Goal: Information Seeking & Learning: Learn about a topic

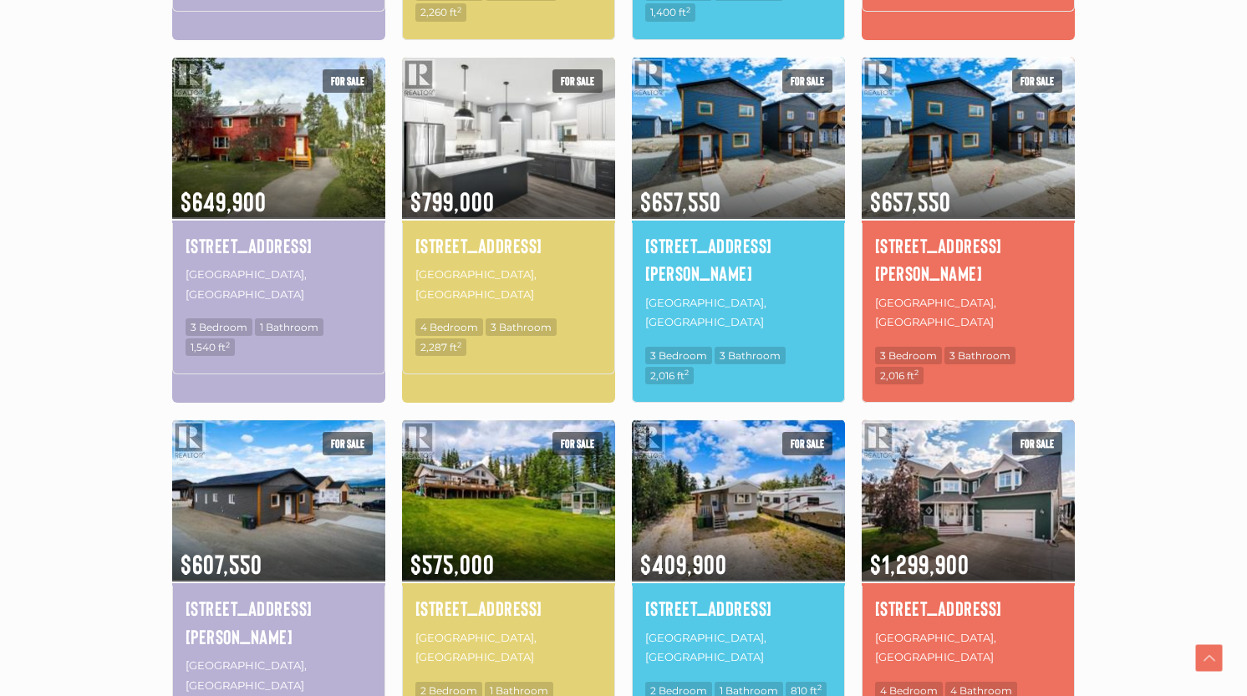
scroll to position [908, 0]
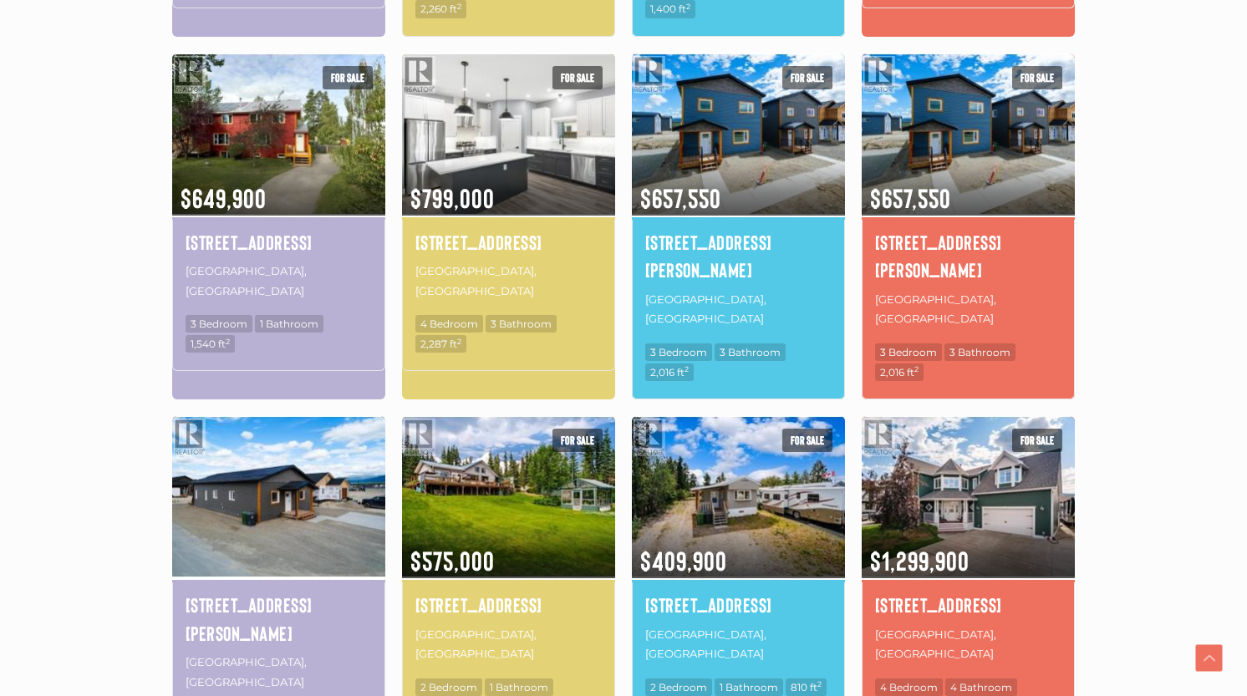
click at [335, 414] on img at bounding box center [278, 497] width 213 height 166
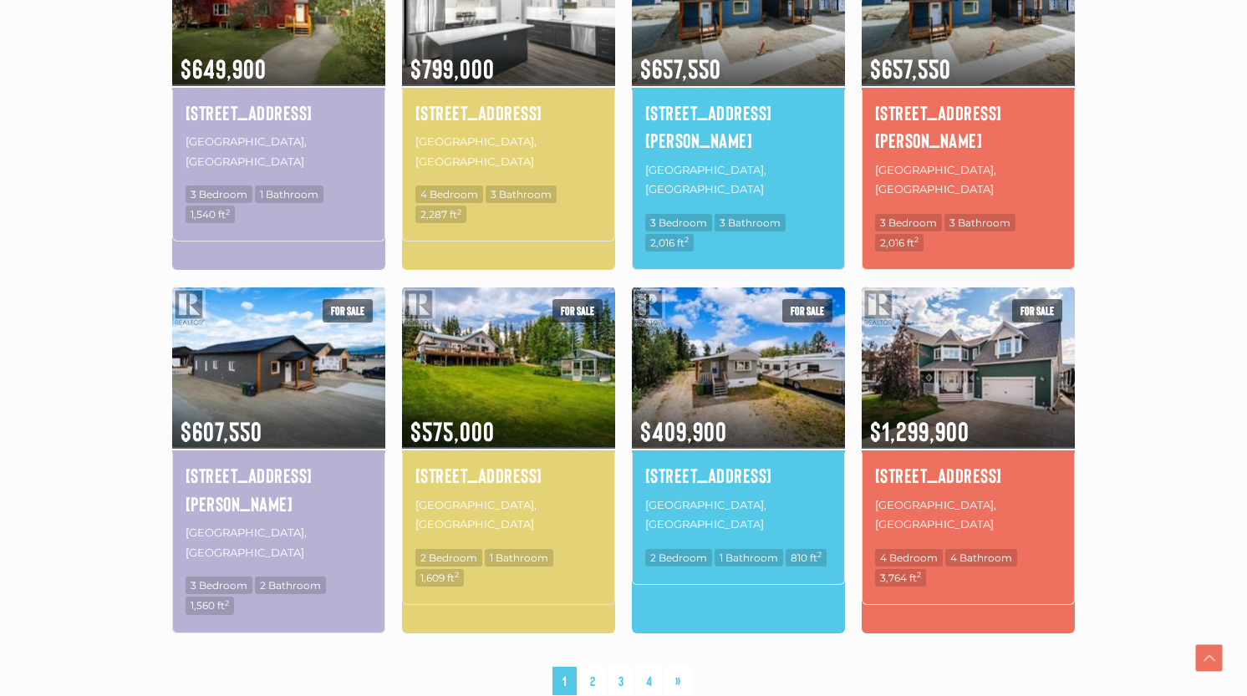
scroll to position [1040, 0]
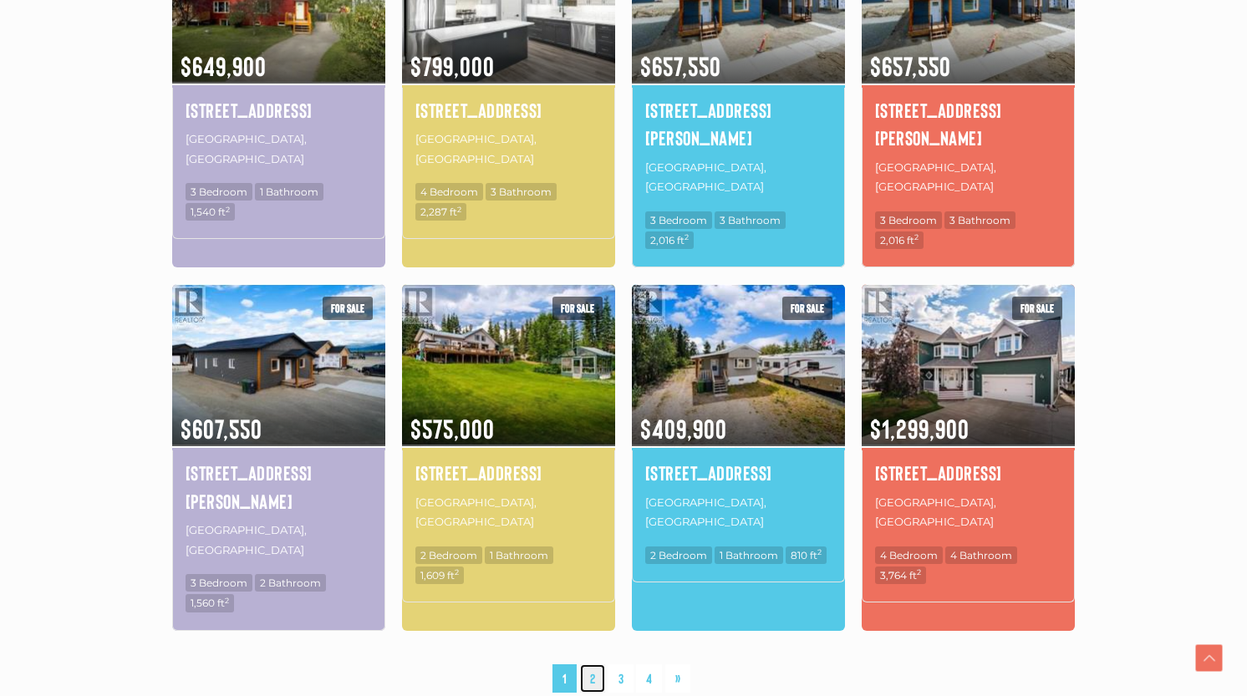
click at [585, 665] on link "2" at bounding box center [592, 679] width 25 height 29
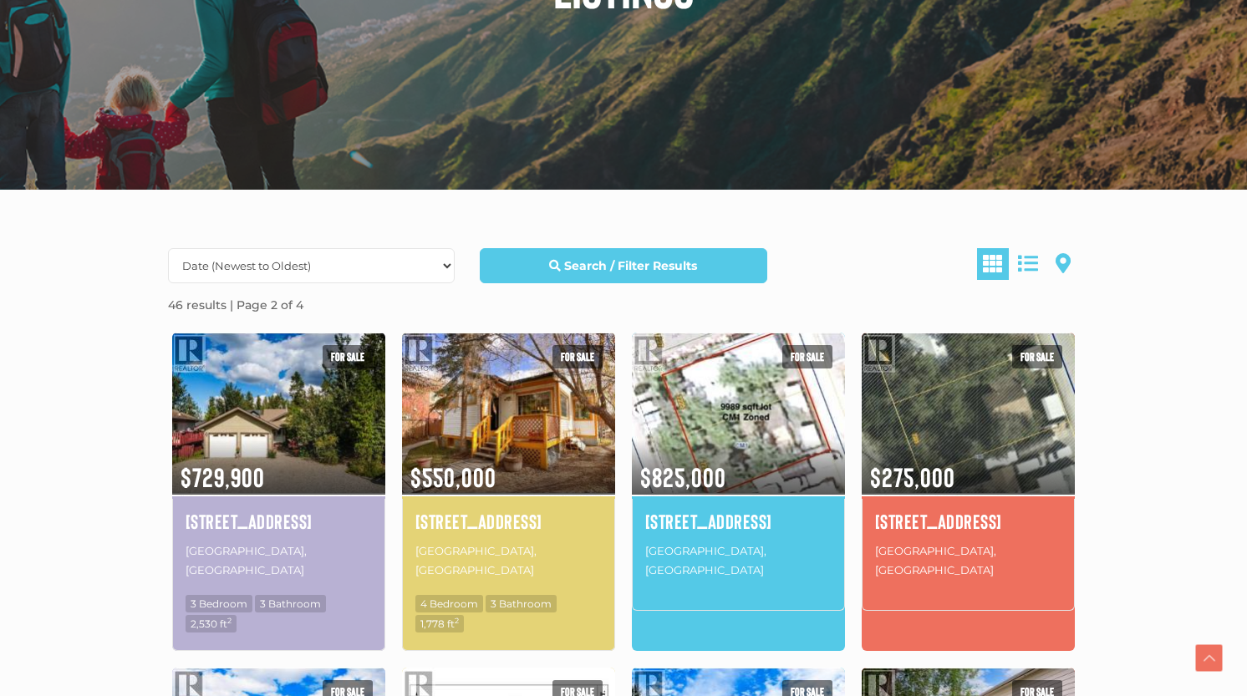
scroll to position [266, 0]
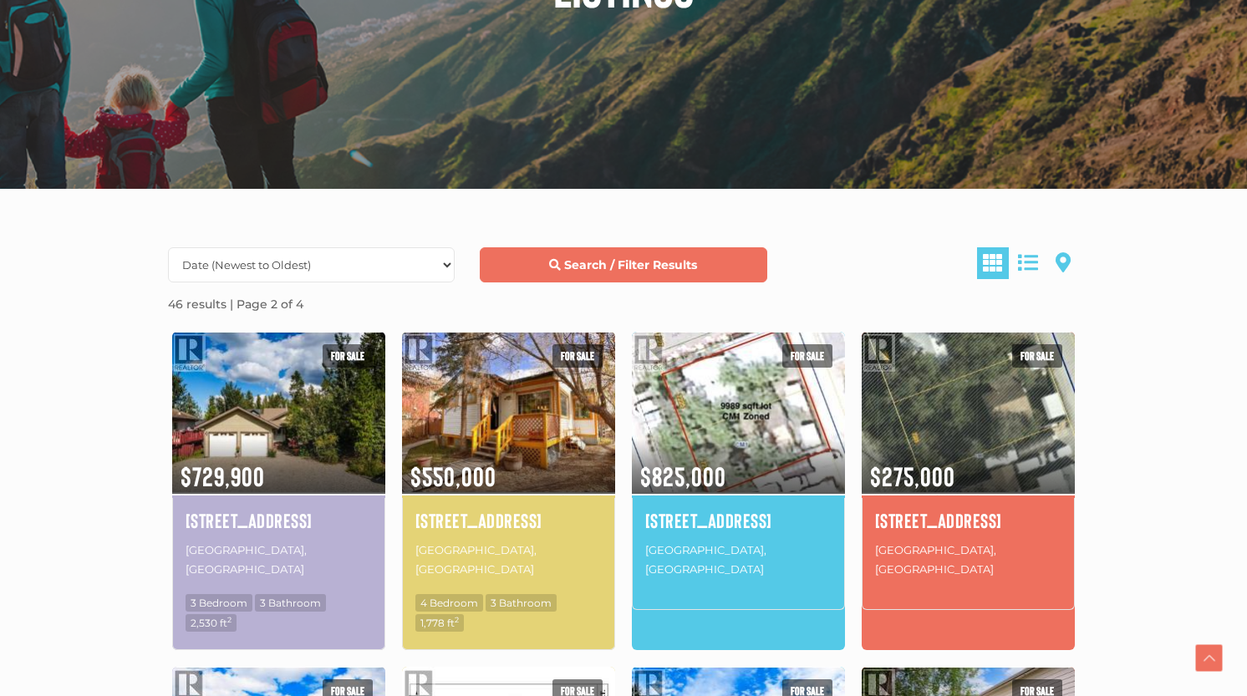
click at [591, 258] on strong "Search / Filter Results" at bounding box center [630, 265] width 133 height 15
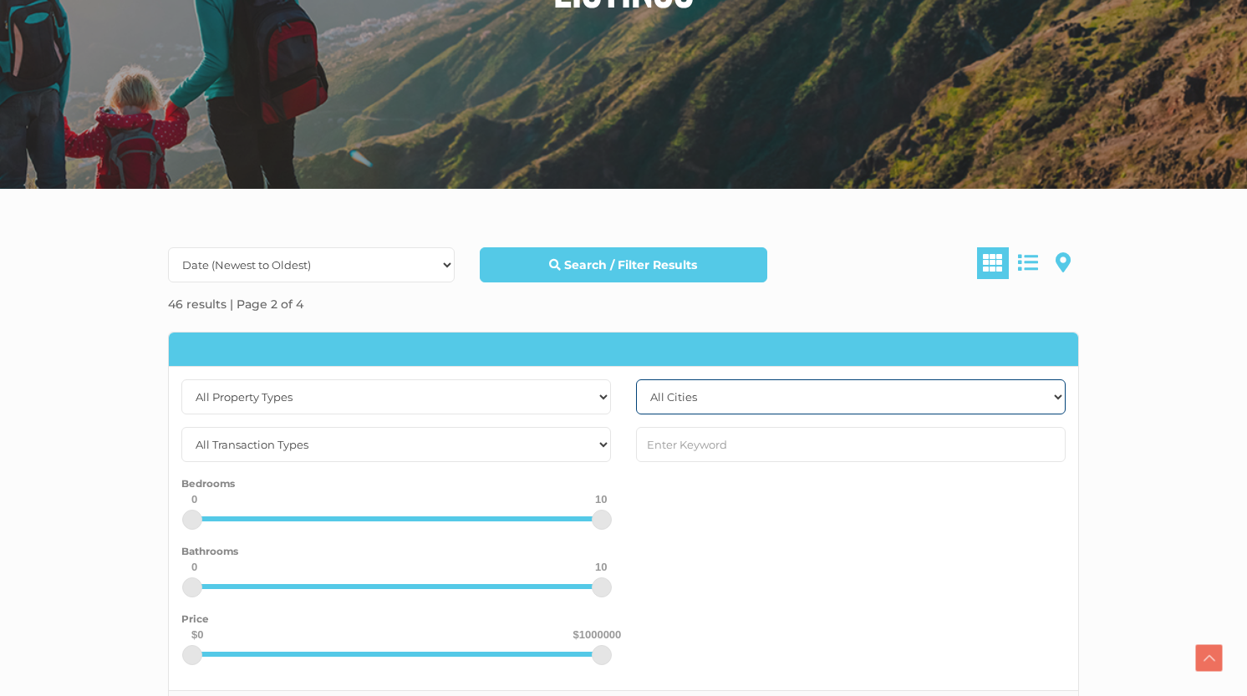
click at [704, 404] on select "All Cities Dawson City Faro Haines Junction Whitehorse Whitehorse North Whiteho…" at bounding box center [851, 397] width 430 height 35
select select "whitehorse"
click at [636, 380] on select "All Cities Dawson City Faro Haines Junction Whitehorse Whitehorse North Whiteho…" at bounding box center [851, 397] width 430 height 35
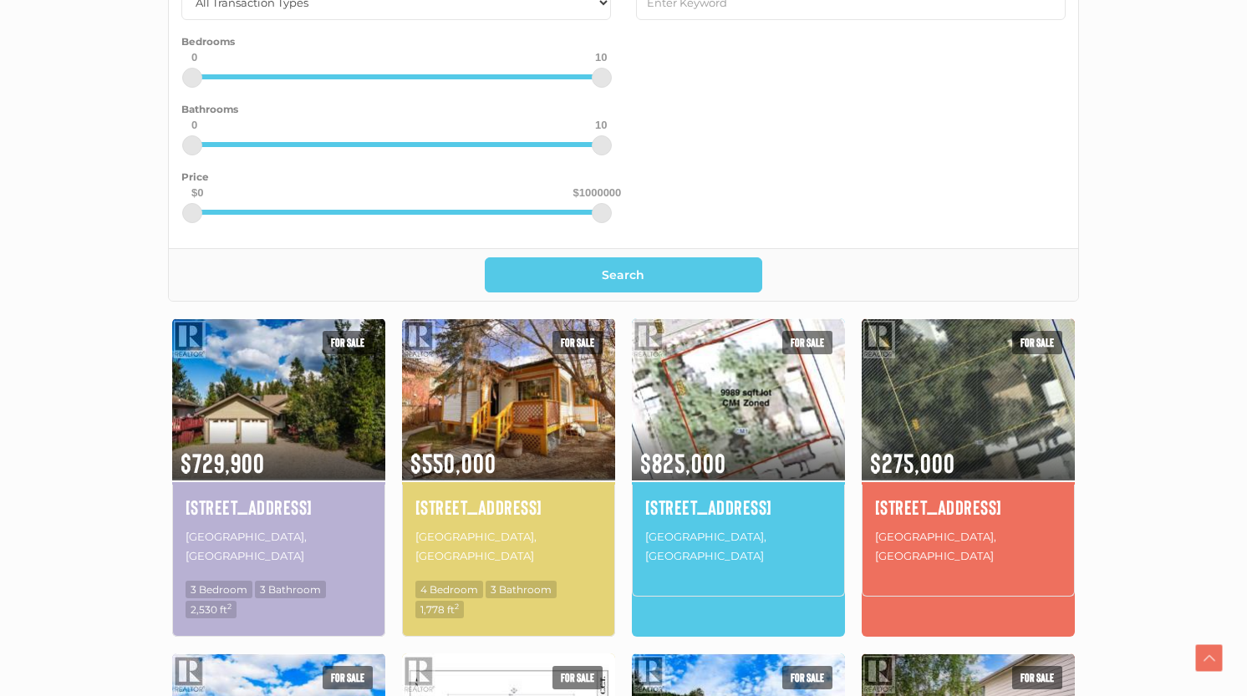
scroll to position [717, 0]
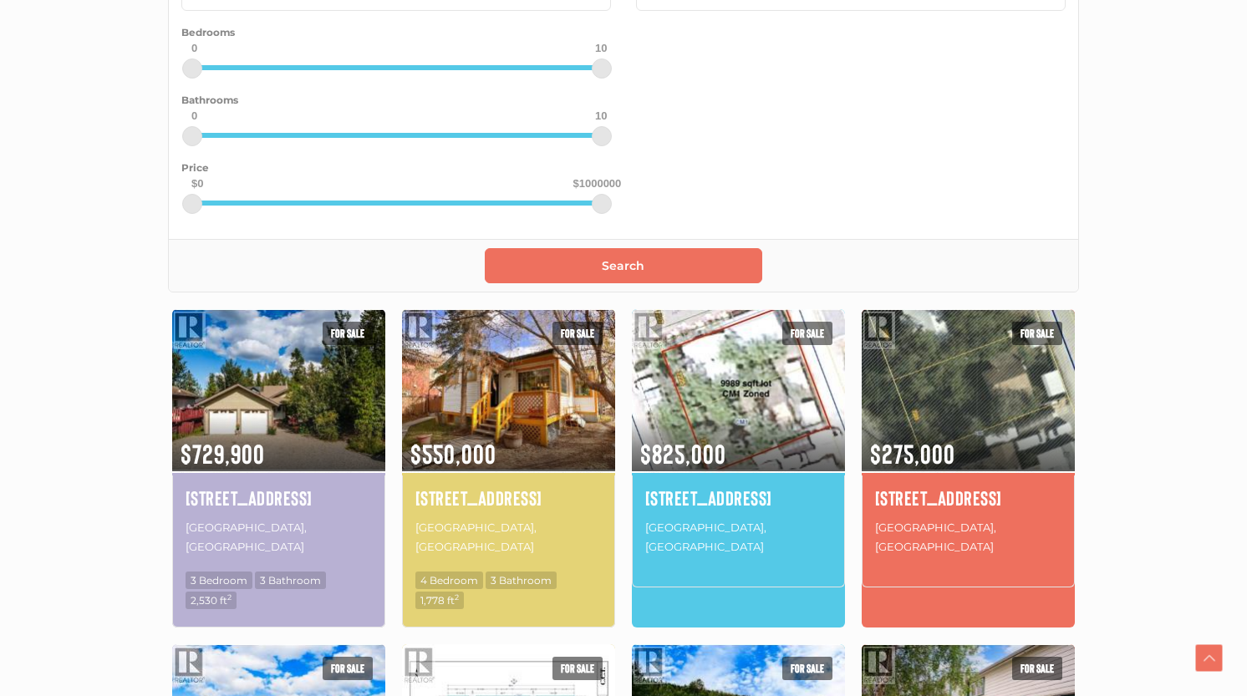
click at [627, 260] on button "Search" at bounding box center [624, 265] width 278 height 35
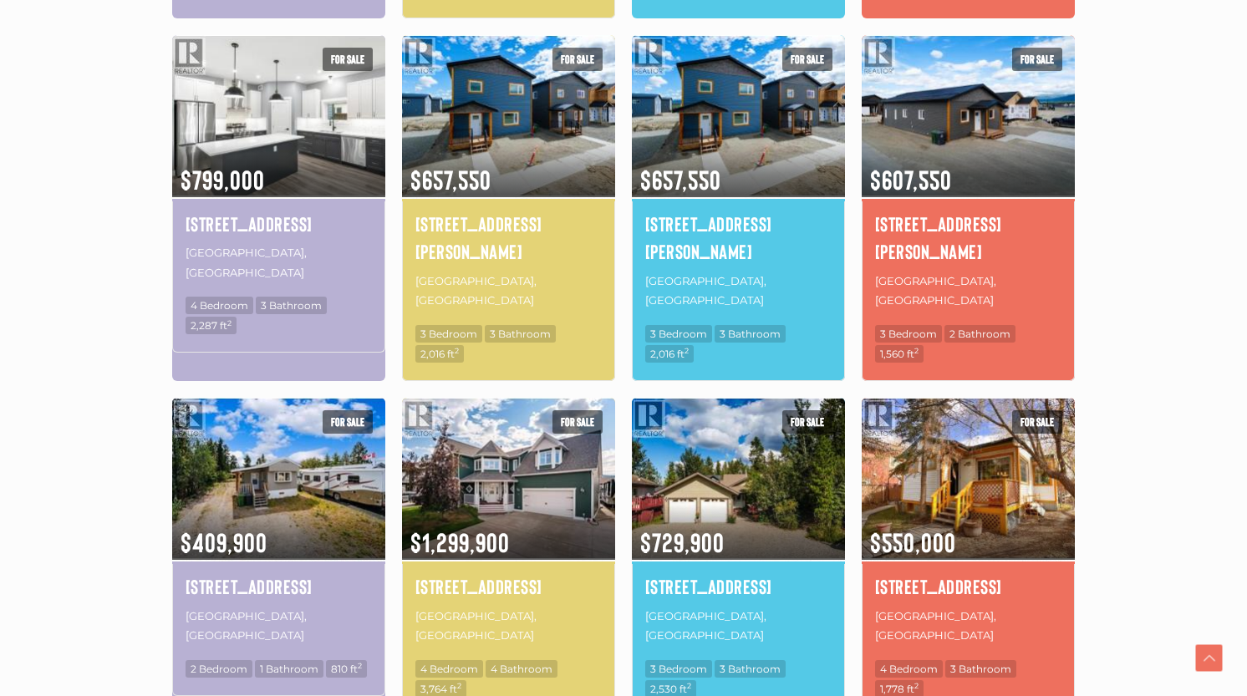
scroll to position [1154, 0]
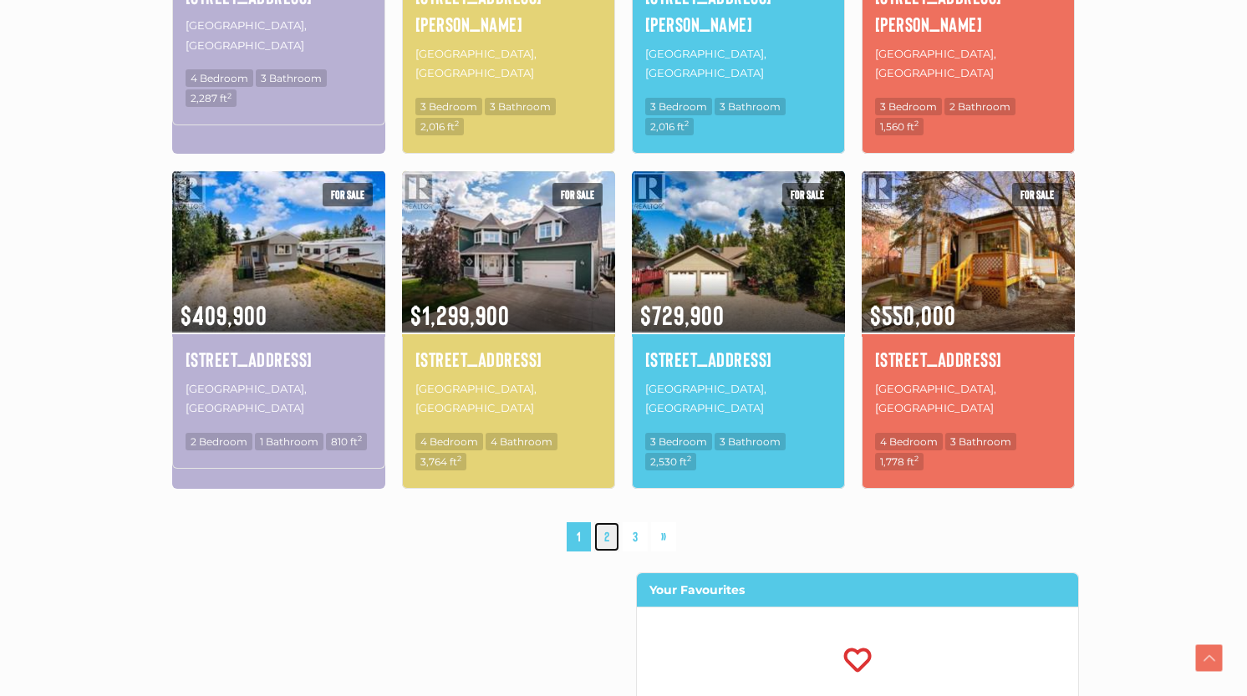
click at [602, 523] on link "2" at bounding box center [606, 537] width 25 height 29
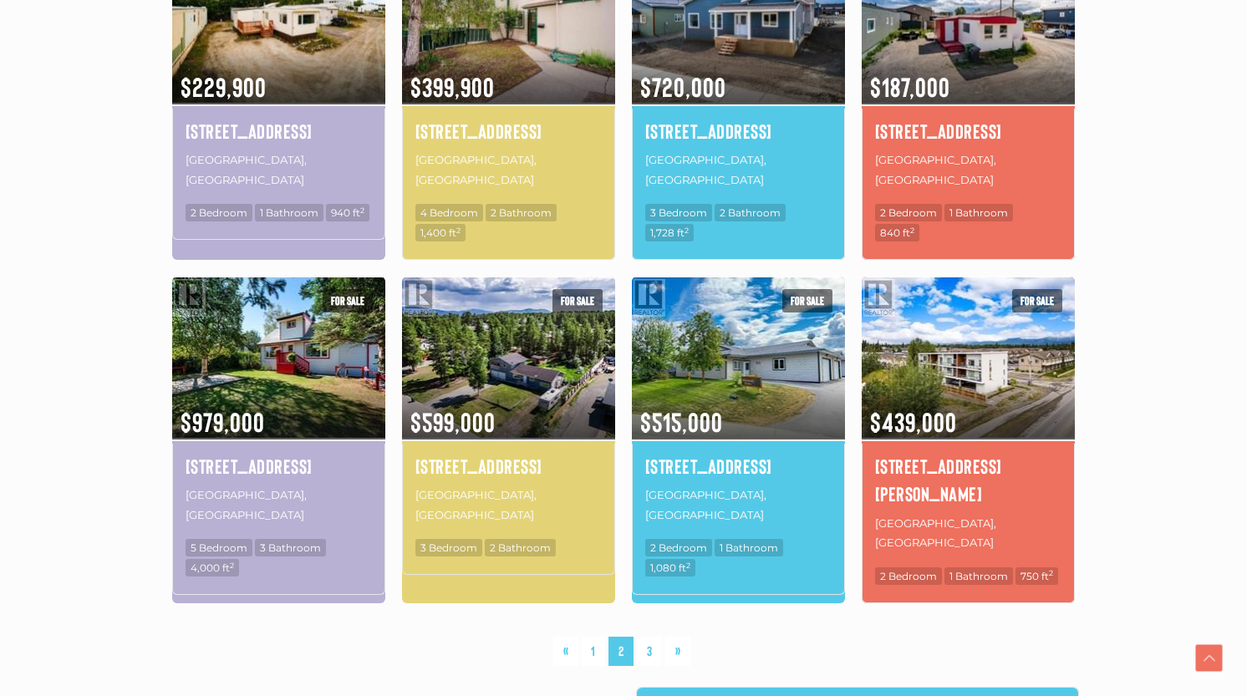
scroll to position [1022, 0]
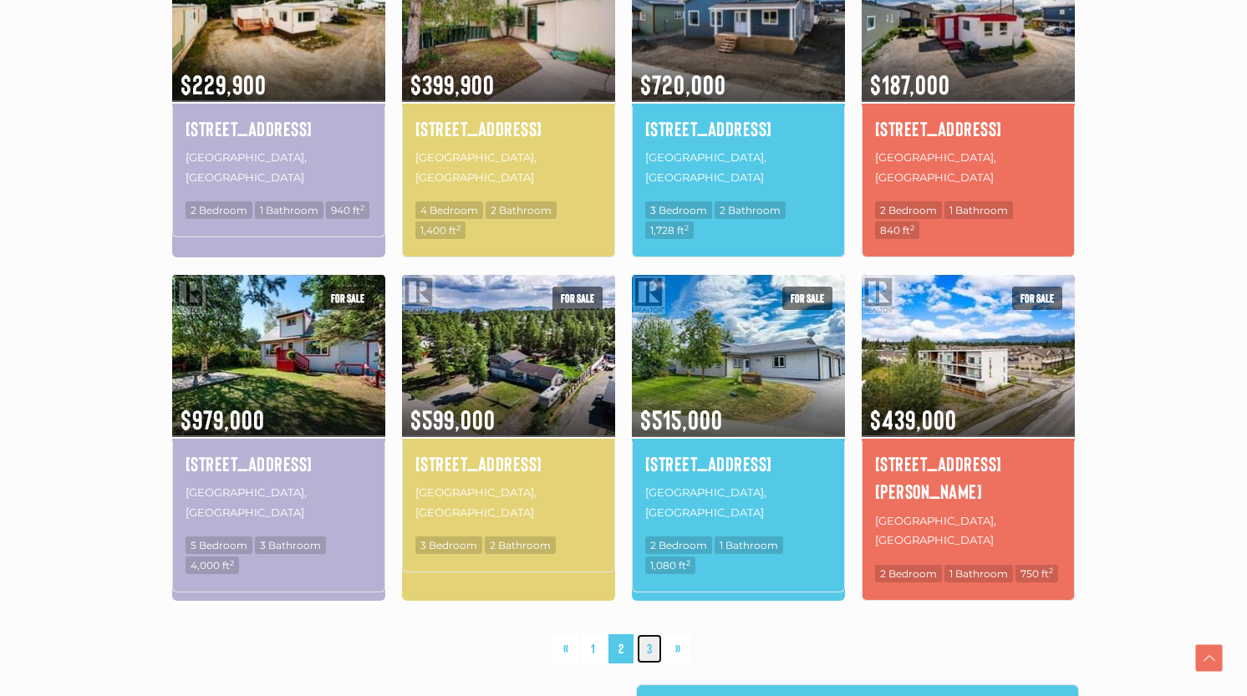
click at [645, 635] on link "3" at bounding box center [649, 649] width 25 height 29
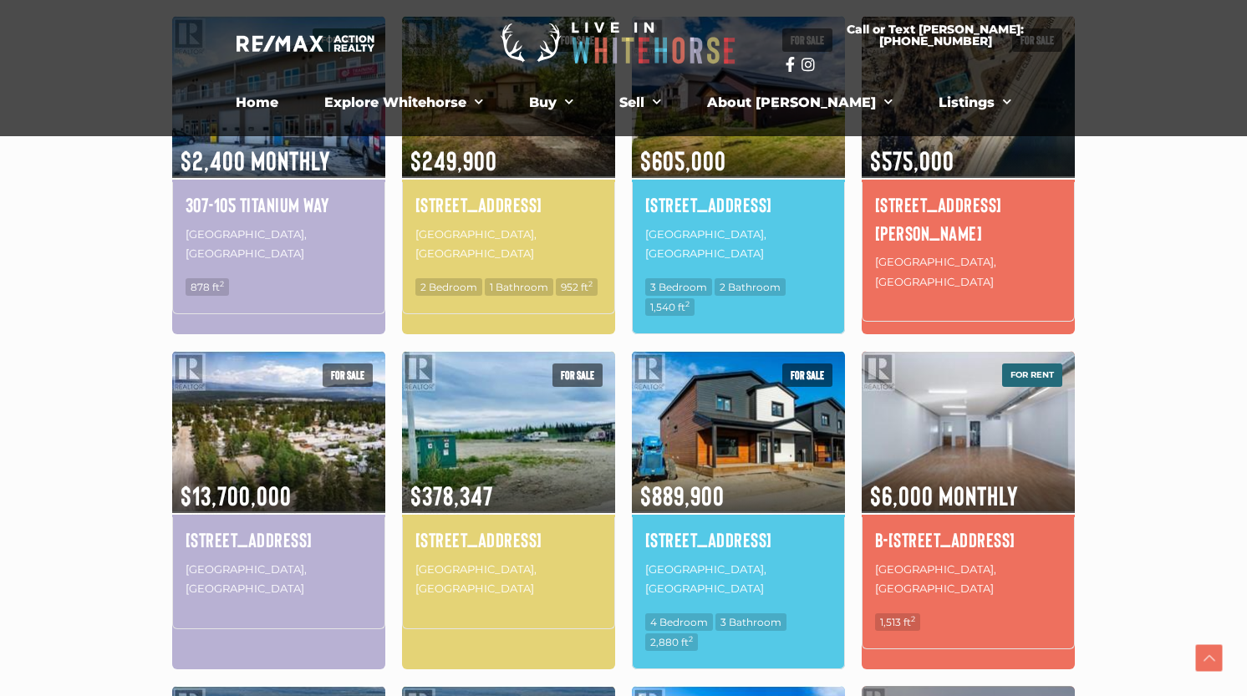
scroll to position [105, 0]
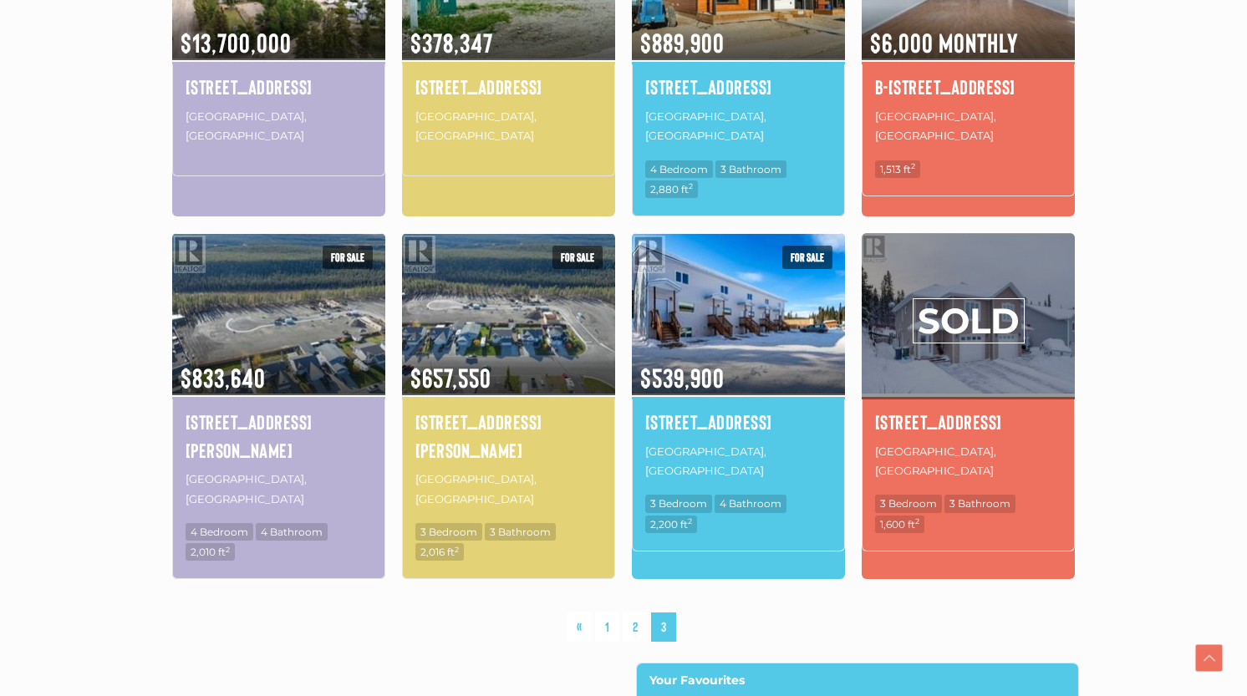
scroll to position [1040, 0]
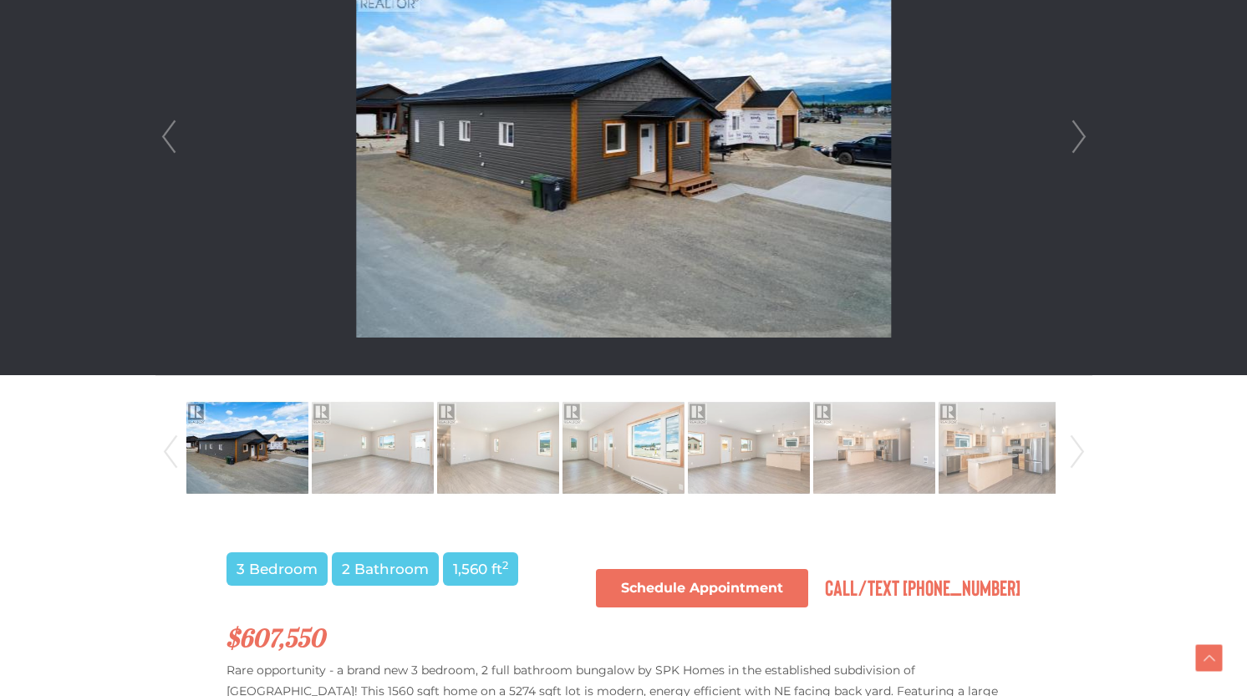
scroll to position [587, 0]
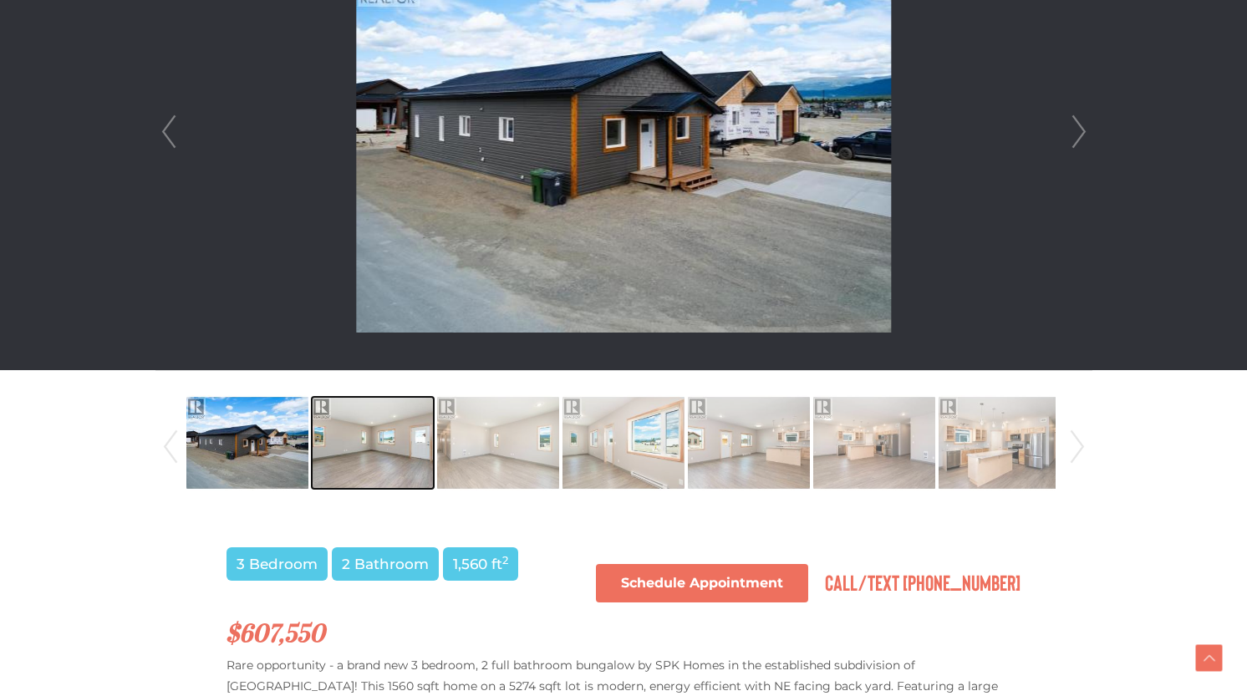
click at [398, 442] on img at bounding box center [373, 442] width 122 height 95
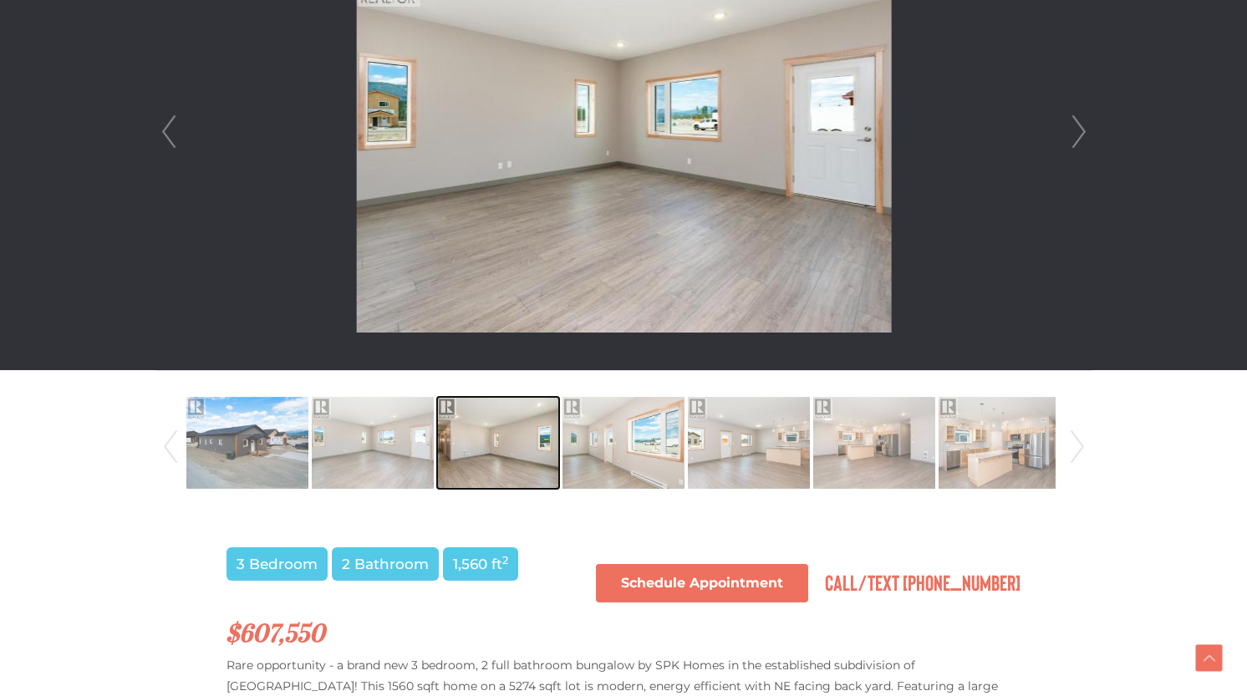
click at [508, 416] on img at bounding box center [498, 442] width 122 height 95
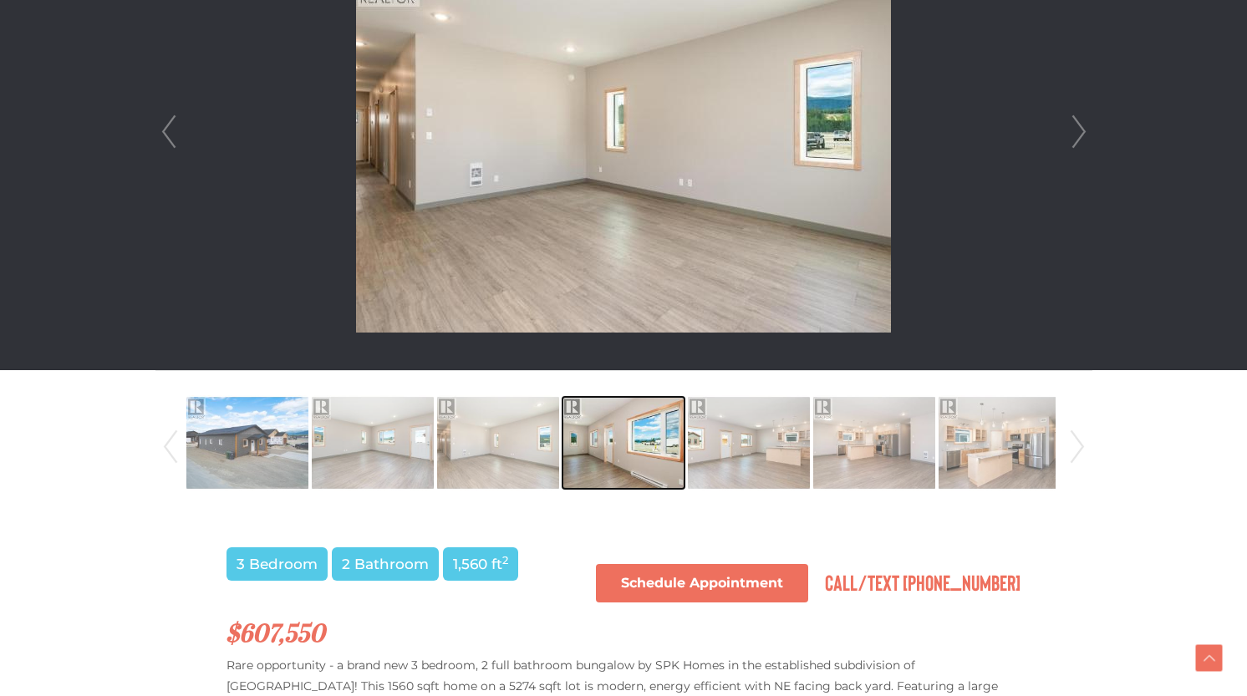
click at [637, 457] on img at bounding box center [624, 442] width 122 height 95
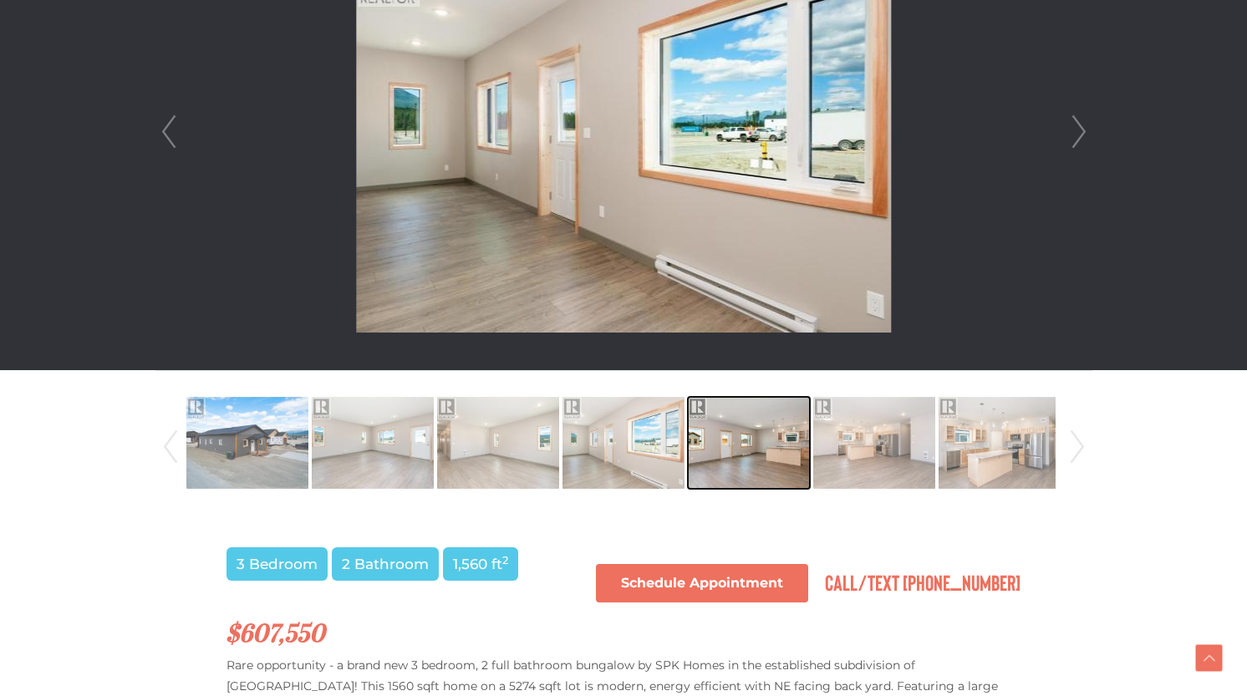
click at [759, 460] on img at bounding box center [749, 442] width 122 height 95
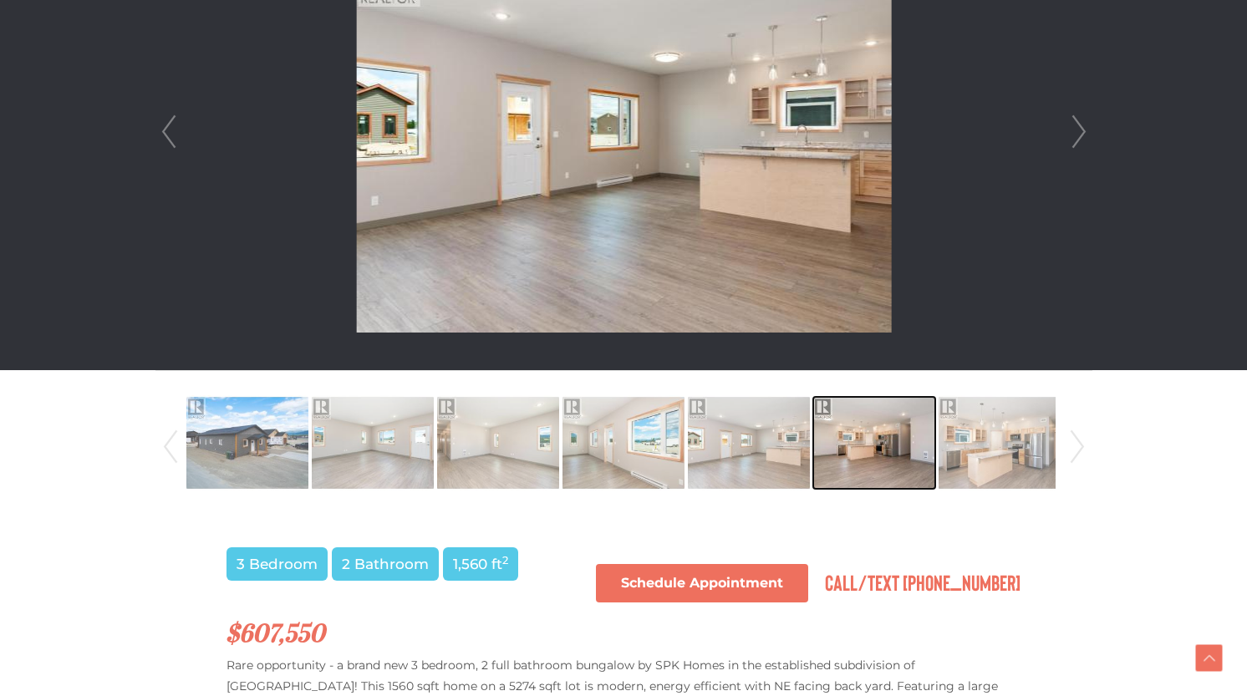
click at [851, 454] on img at bounding box center [875, 442] width 122 height 95
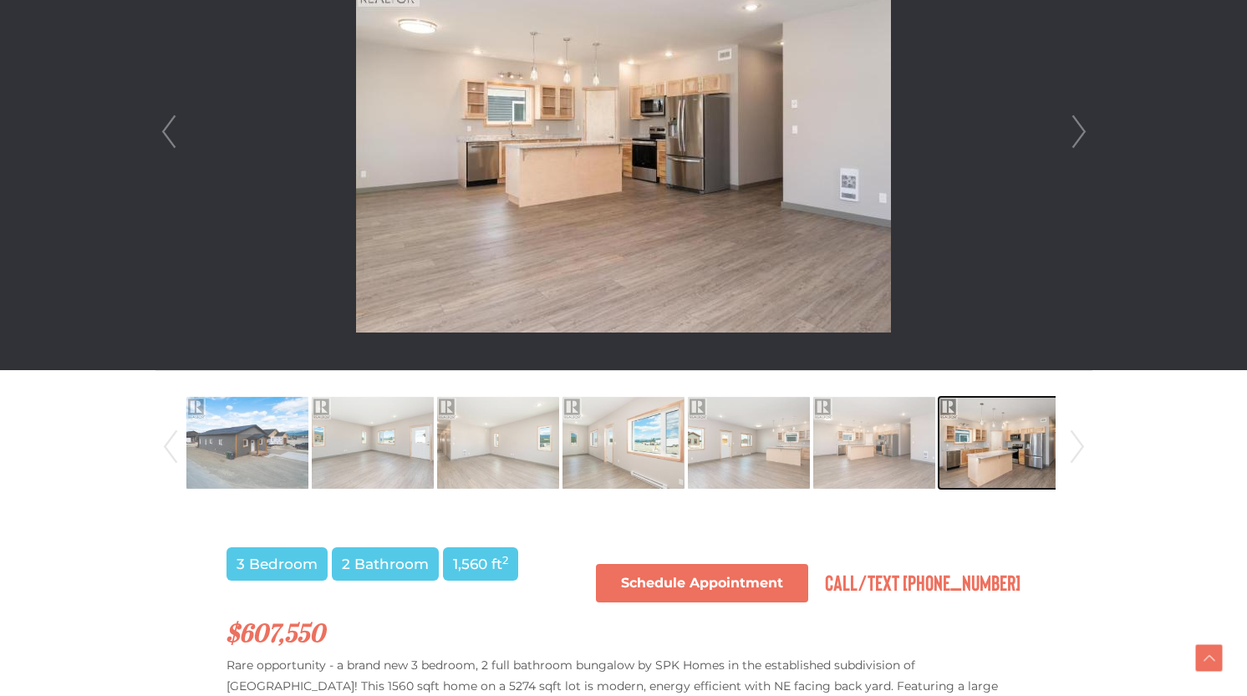
click at [972, 462] on img at bounding box center [1000, 442] width 122 height 95
